Goal: Information Seeking & Learning: Learn about a topic

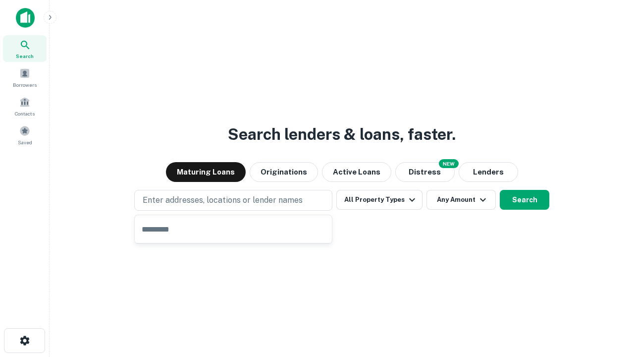
type input "**********"
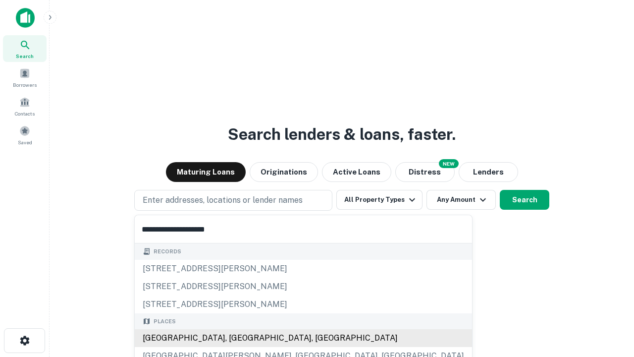
click at [237, 338] on div "[GEOGRAPHIC_DATA], [GEOGRAPHIC_DATA], [GEOGRAPHIC_DATA]" at bounding box center [303, 338] width 337 height 18
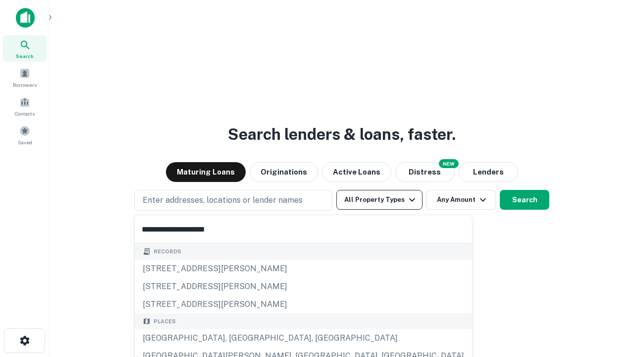
click at [380, 200] on button "All Property Types" at bounding box center [379, 200] width 86 height 20
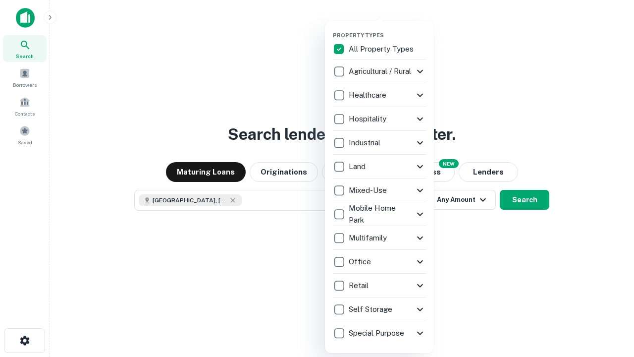
click at [388, 29] on button "button" at bounding box center [387, 29] width 109 height 0
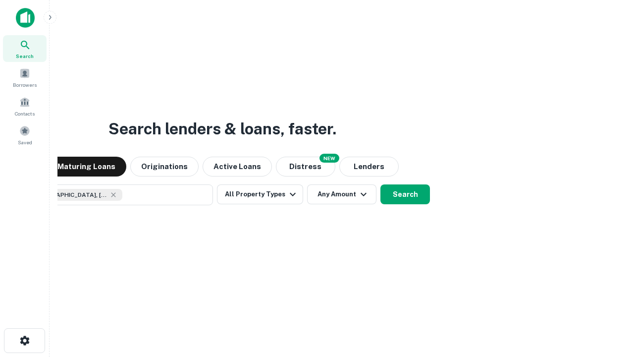
scroll to position [16, 0]
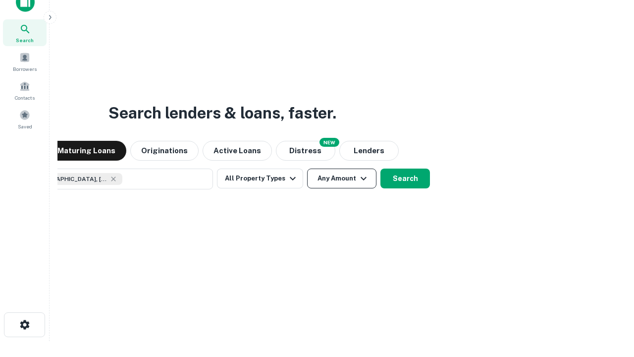
click at [307, 168] on button "Any Amount" at bounding box center [341, 178] width 69 height 20
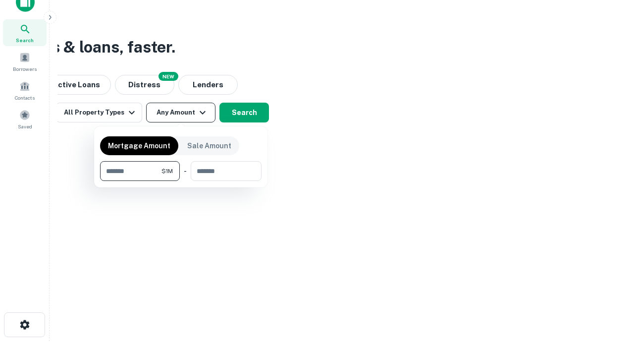
type input "*******"
click at [181, 181] on button "button" at bounding box center [181, 181] width 162 height 0
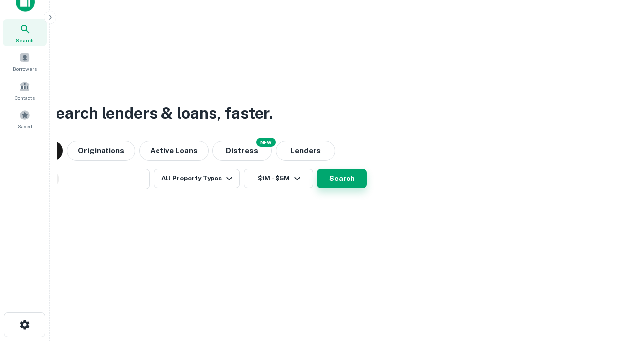
click at [317, 168] on button "Search" at bounding box center [342, 178] width 50 height 20
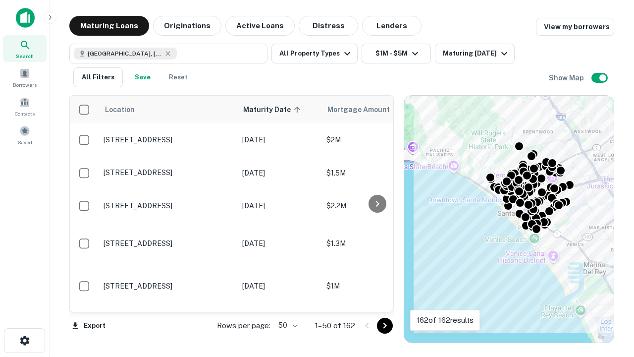
click at [286, 325] on body "Search Borrowers Contacts Saved Maturing Loans Originations Active Loans Distre…" at bounding box center [317, 178] width 634 height 357
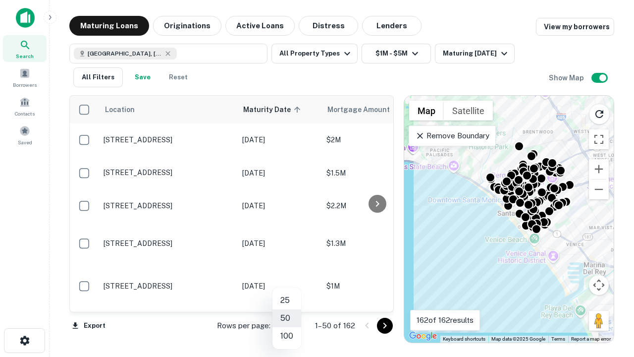
click at [287, 300] on li "25" at bounding box center [287, 300] width 29 height 18
